Goal: Information Seeking & Learning: Check status

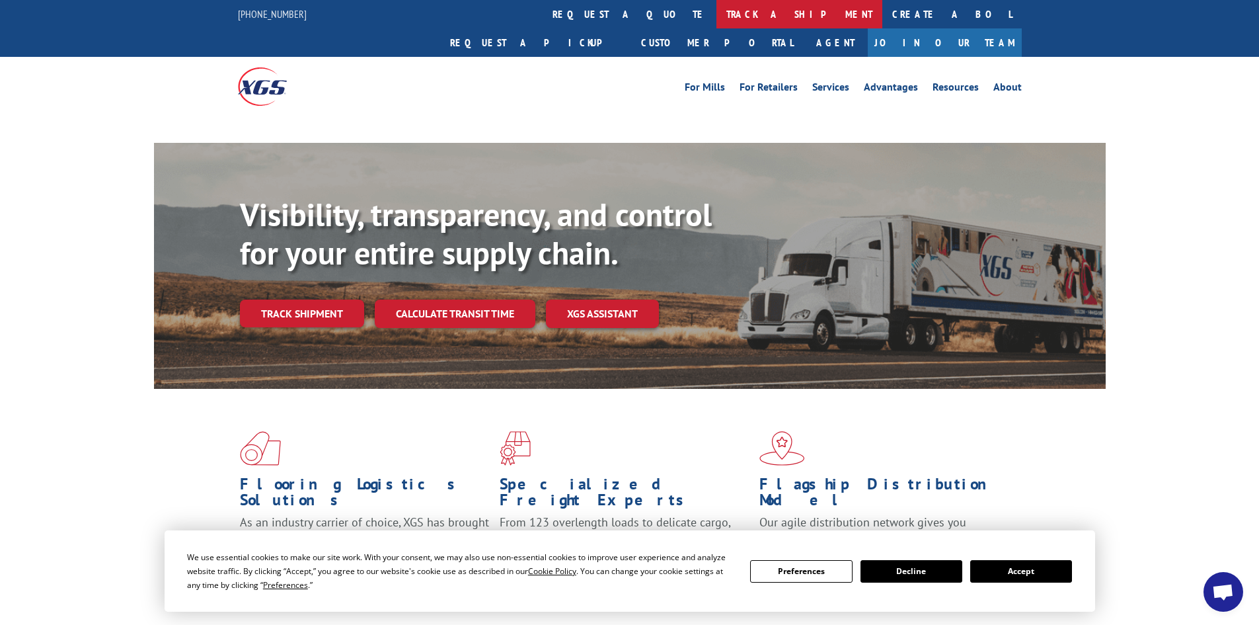
click at [716, 13] on link "track a shipment" at bounding box center [799, 14] width 166 height 28
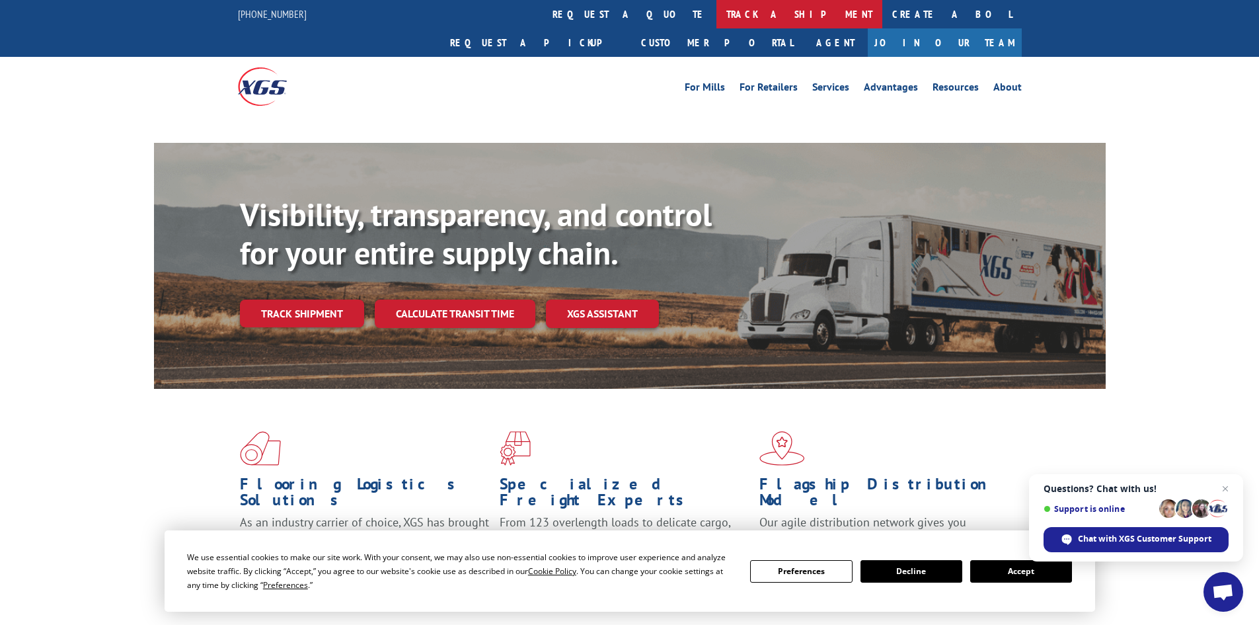
click at [716, 13] on link "track a shipment" at bounding box center [799, 14] width 166 height 28
click at [1231, 482] on span "Close chat" at bounding box center [1226, 489] width 17 height 17
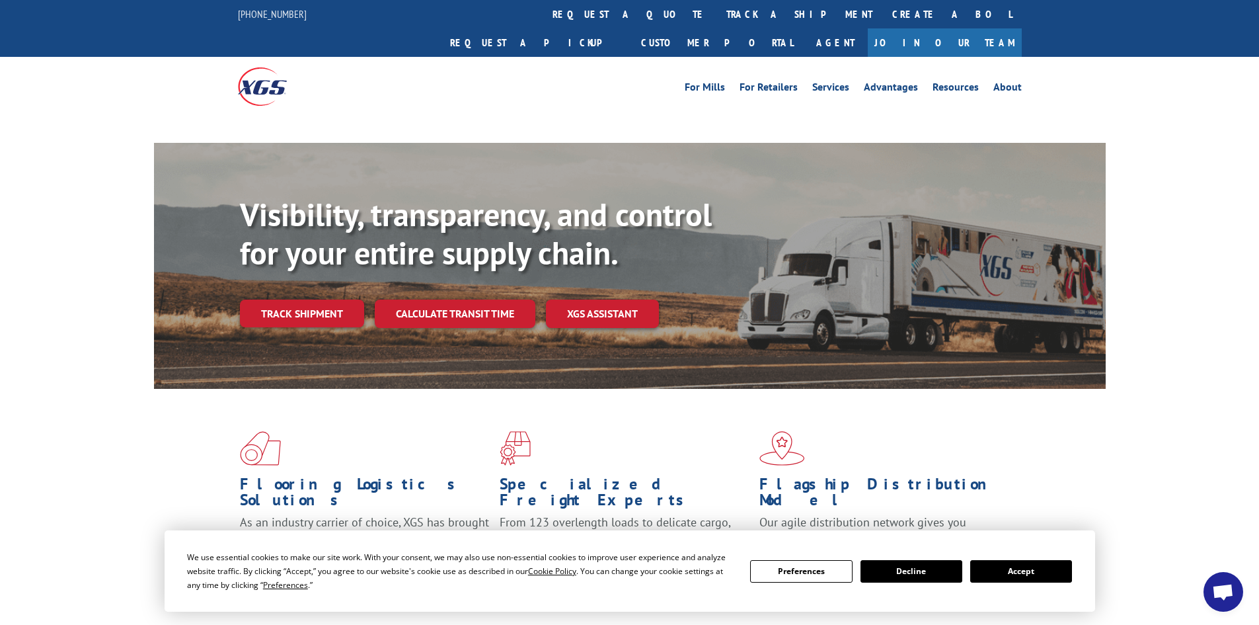
click at [1034, 572] on button "Accept" at bounding box center [1021, 571] width 102 height 22
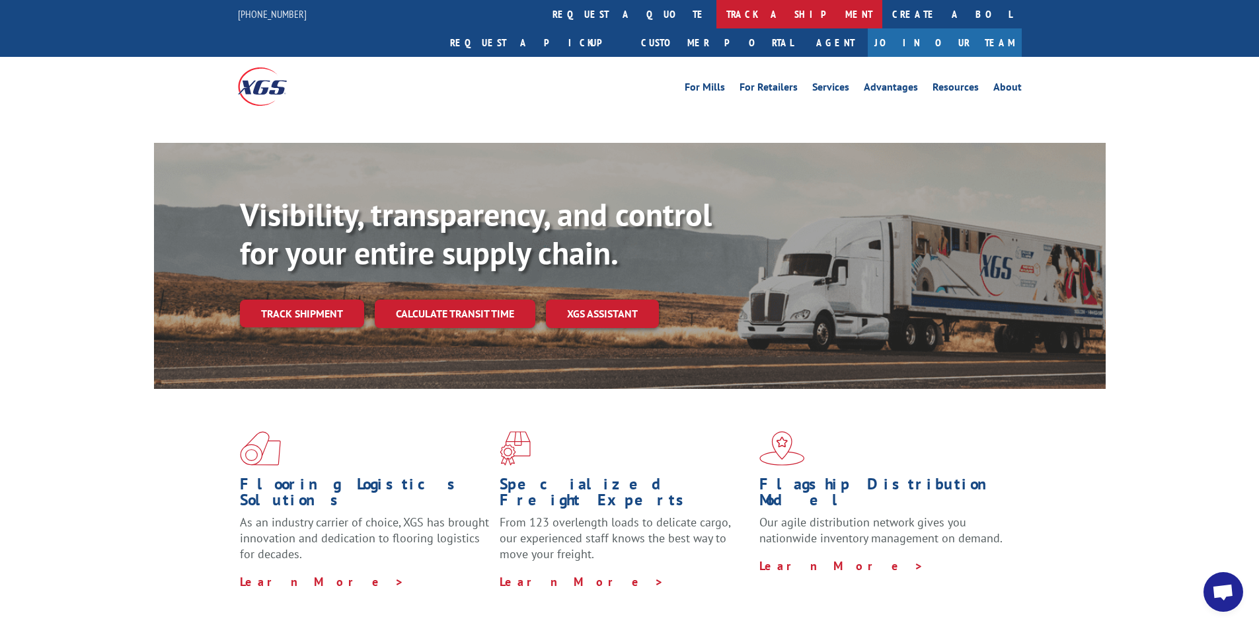
click at [716, 5] on link "track a shipment" at bounding box center [799, 14] width 166 height 28
click at [716, 13] on link "track a shipment" at bounding box center [799, 14] width 166 height 28
click at [716, 10] on link "track a shipment" at bounding box center [799, 14] width 166 height 28
click at [716, 15] on link "track a shipment" at bounding box center [799, 14] width 166 height 28
click at [716, 18] on link "track a shipment" at bounding box center [799, 14] width 166 height 28
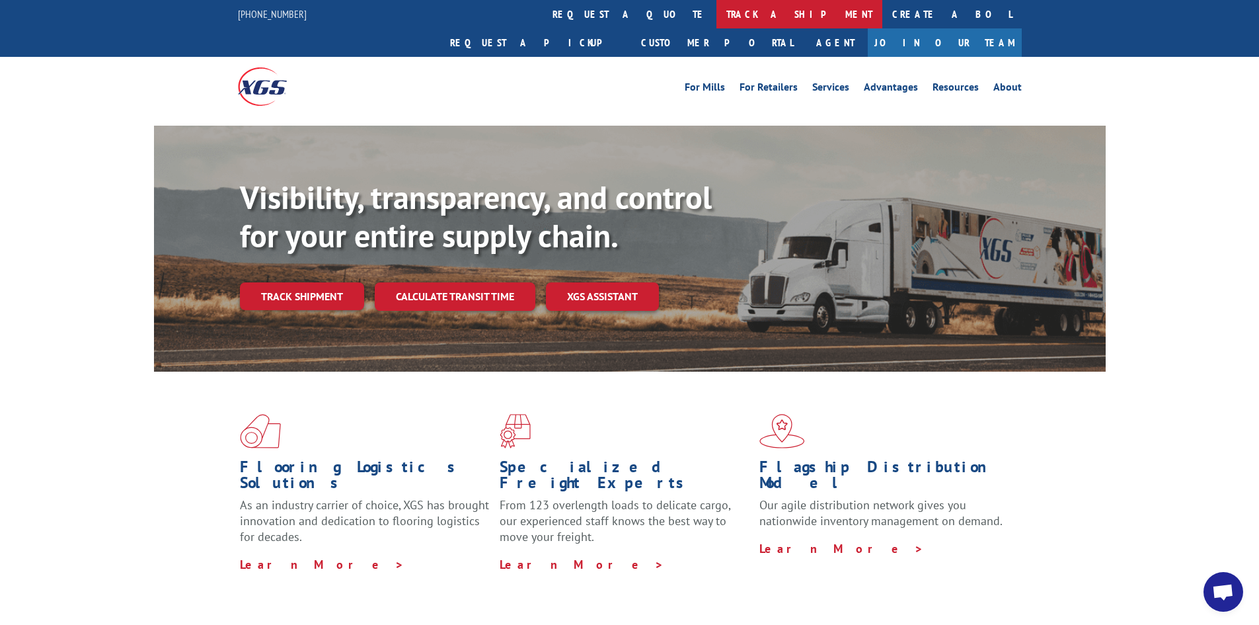
click at [716, 17] on link "track a shipment" at bounding box center [799, 14] width 166 height 28
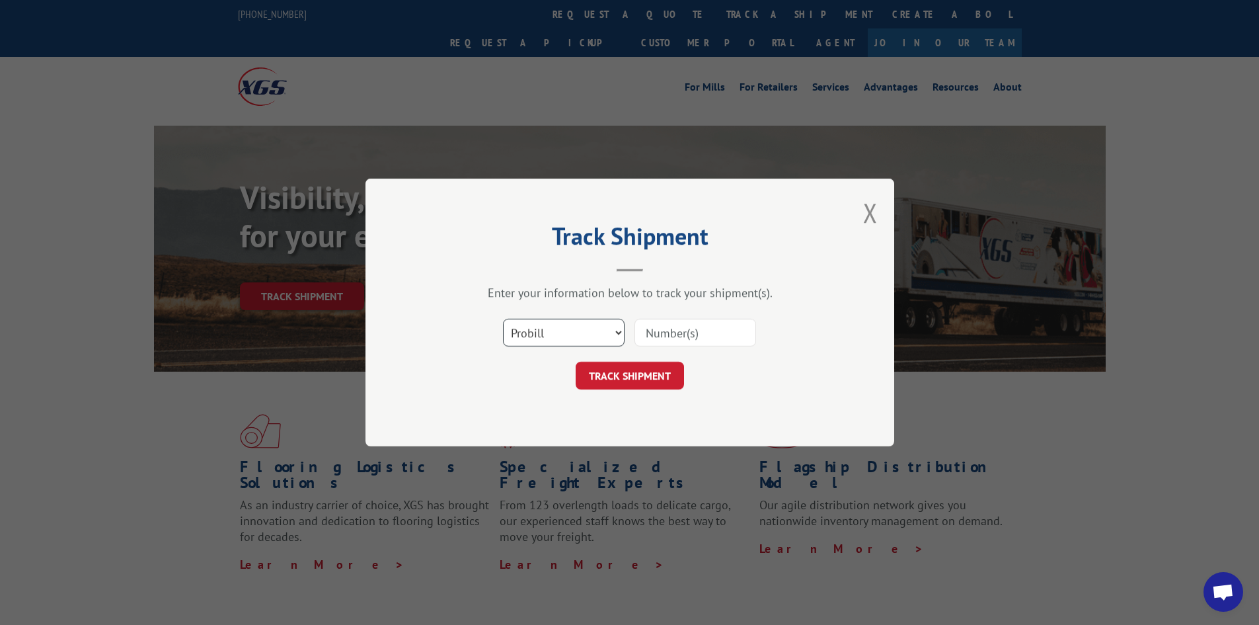
click at [564, 339] on select "Select category... Probill BOL PO" at bounding box center [564, 333] width 122 height 28
select select "bol"
click at [503, 319] on select "Select category... Probill BOL PO" at bounding box center [564, 333] width 122 height 28
paste input "5252173"
type input "5252173"
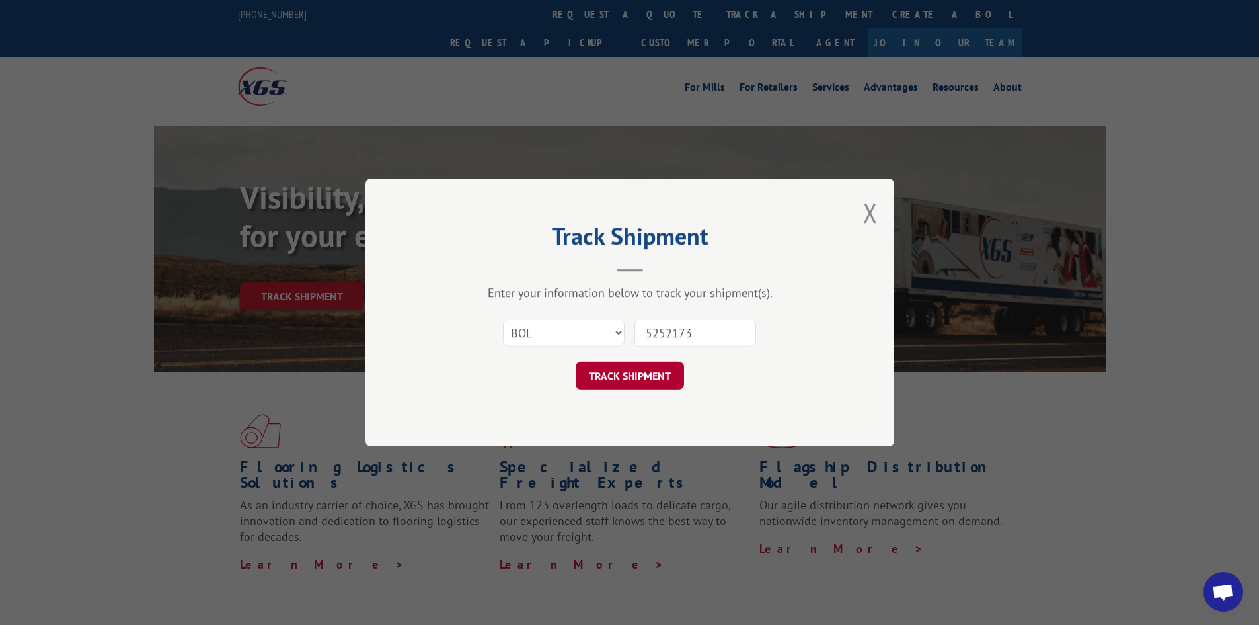
click at [644, 375] on button "TRACK SHIPMENT" at bounding box center [630, 376] width 108 height 28
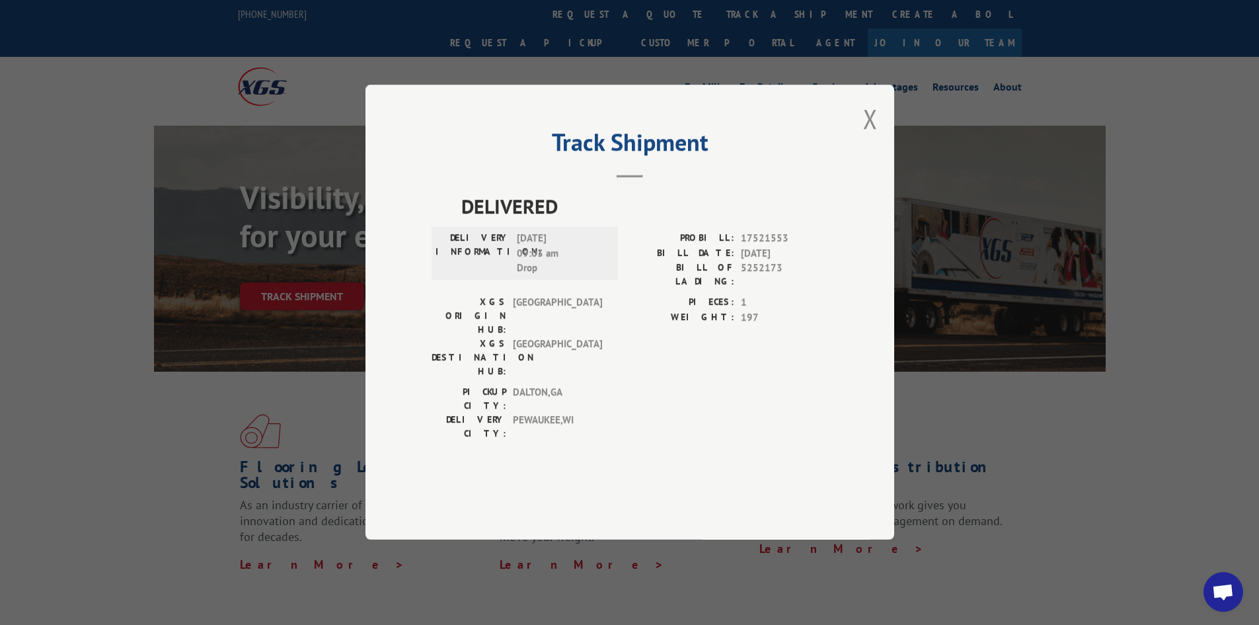
click at [867, 136] on button "Close modal" at bounding box center [870, 118] width 15 height 35
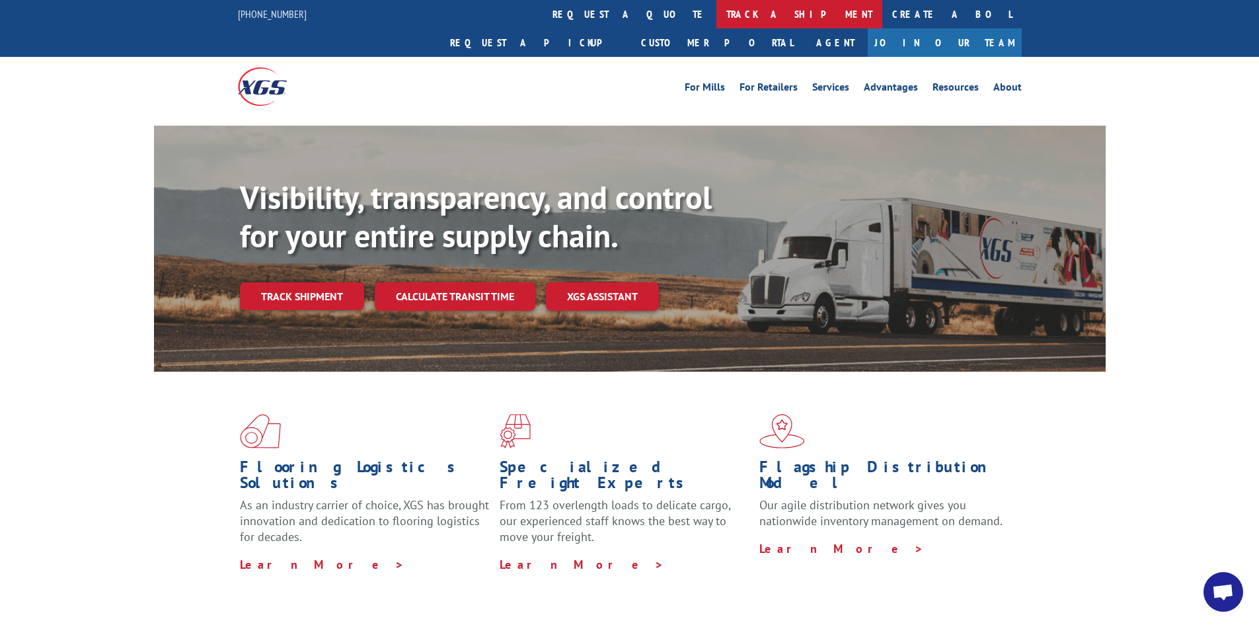
click at [716, 11] on link "track a shipment" at bounding box center [799, 14] width 166 height 28
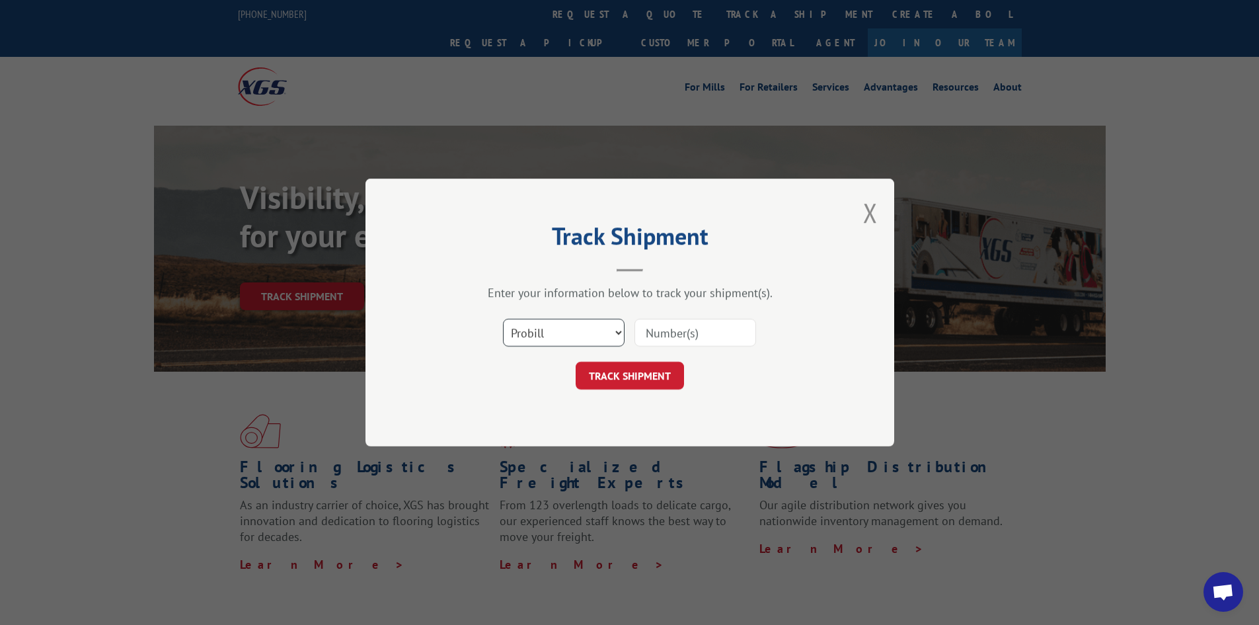
drag, startPoint x: 573, startPoint y: 320, endPoint x: 570, endPoint y: 336, distance: 16.1
click at [573, 320] on select "Select category... Probill BOL PO" at bounding box center [564, 333] width 122 height 28
select select "po"
click at [503, 319] on select "Select category... Probill BOL PO" at bounding box center [564, 333] width 122 height 28
paste input "16477217"
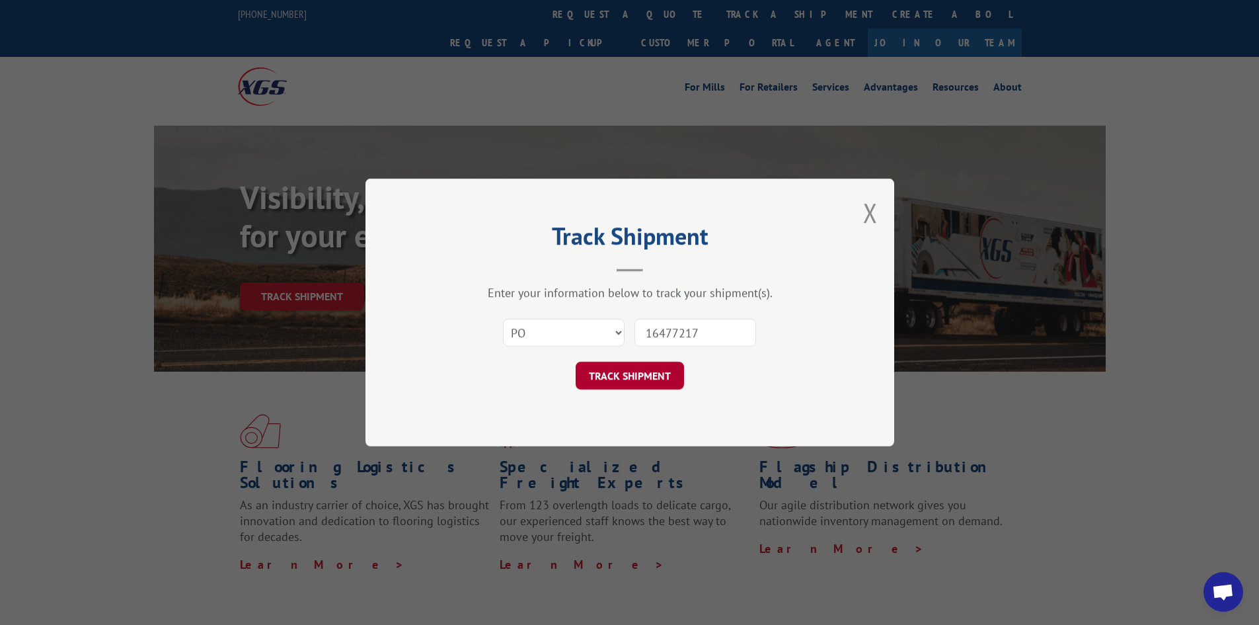
type input "16477217"
click at [637, 364] on button "TRACK SHIPMENT" at bounding box center [630, 376] width 108 height 28
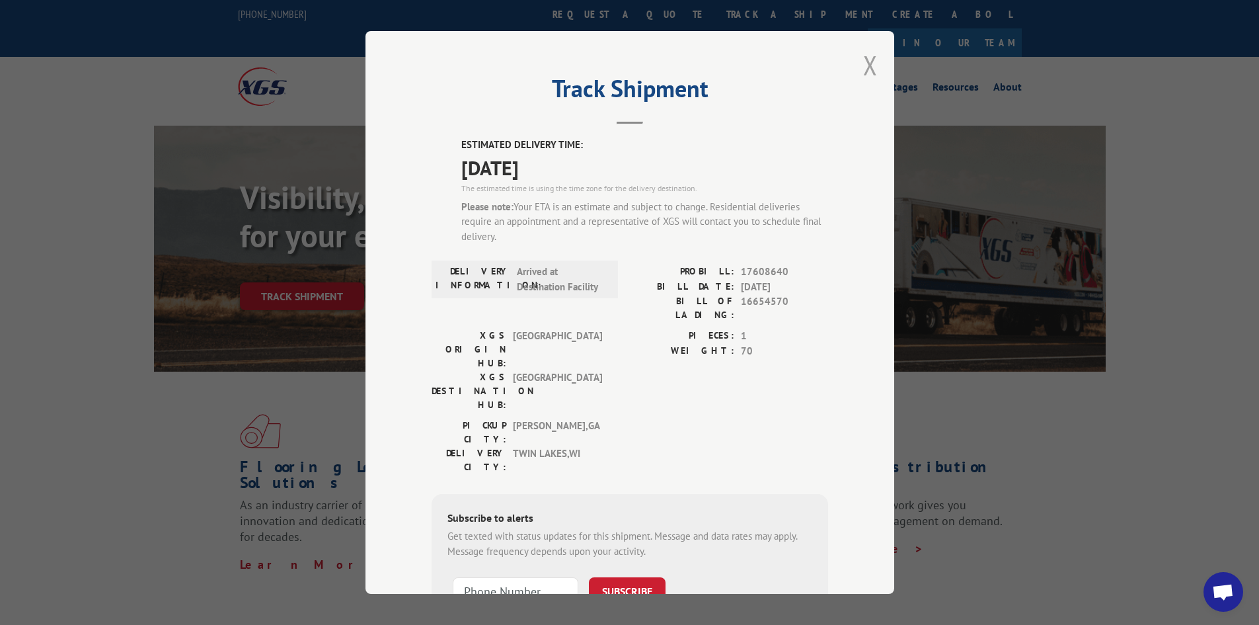
click at [869, 64] on button "Close modal" at bounding box center [870, 65] width 15 height 35
